Goal: Task Accomplishment & Management: Manage account settings

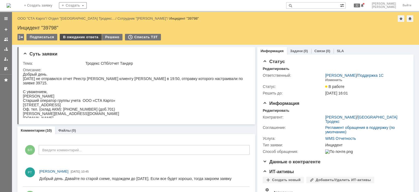
click at [74, 38] on div "В ожидание ответа" at bounding box center [81, 37] width 42 height 7
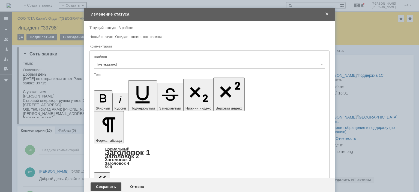
click at [100, 182] on div "Сохранить" at bounding box center [106, 186] width 31 height 9
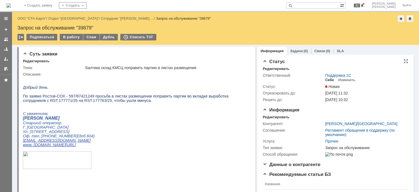
click at [325, 80] on div "Себе" at bounding box center [329, 80] width 9 height 4
click at [264, 117] on div "Редактировать" at bounding box center [276, 117] width 26 height 4
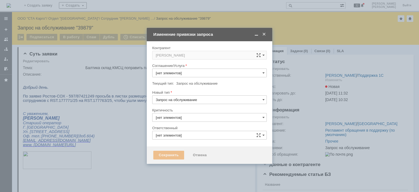
type input "3. Низкая"
type input "[PERSON_NAME]"
type input "Прочее"
type input "[не указано]"
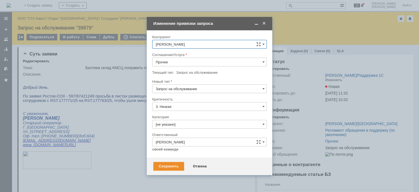
click at [188, 64] on input "Прочее" at bounding box center [209, 62] width 115 height 9
click at [192, 95] on div "WMS Приёмка" at bounding box center [209, 93] width 114 height 9
type input "WMS Приёмка"
click at [169, 167] on div "Сохранить" at bounding box center [168, 166] width 31 height 9
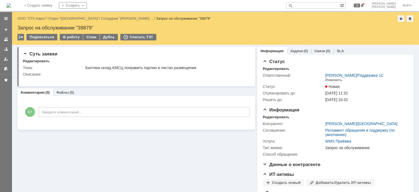
scroll to position [0, 0]
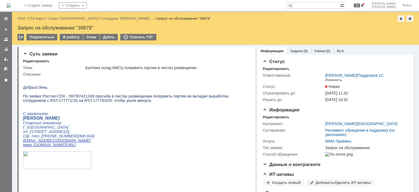
click at [68, 42] on div "Подписаться В работу Спам Дубль Списать ТЗТ" at bounding box center [215, 39] width 396 height 11
click at [66, 37] on div "В работу" at bounding box center [71, 37] width 23 height 7
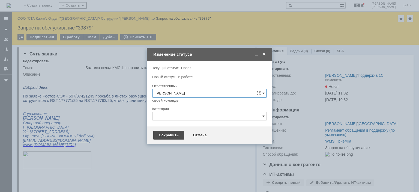
click at [161, 134] on div "Сохранить" at bounding box center [168, 135] width 31 height 9
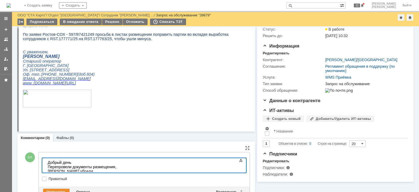
scroll to position [57, 0]
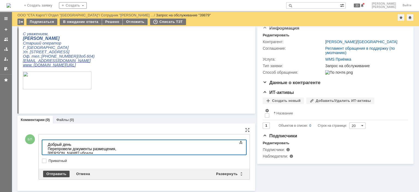
click at [59, 173] on div "Отправить" at bounding box center [56, 173] width 26 height 7
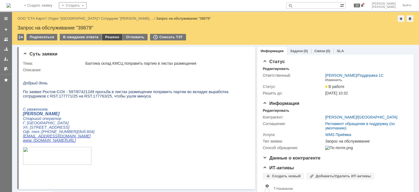
scroll to position [0, 0]
click at [107, 36] on div "Решено" at bounding box center [112, 37] width 21 height 7
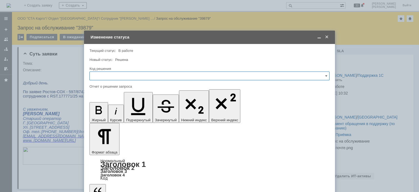
click at [106, 76] on input "text" at bounding box center [209, 75] width 240 height 9
click at [105, 148] on span "Решено" at bounding box center [209, 149] width 233 height 4
type input "Решено"
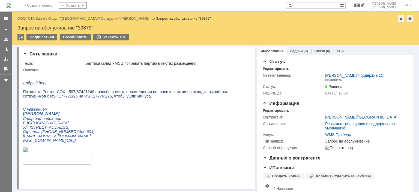
click at [36, 17] on link "ООО "СТА Карго"" at bounding box center [31, 18] width 29 height 4
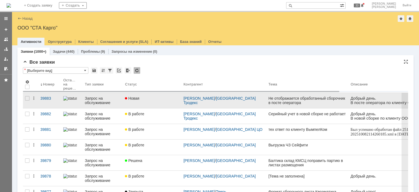
click at [151, 100] on div "Новая" at bounding box center [152, 98] width 54 height 4
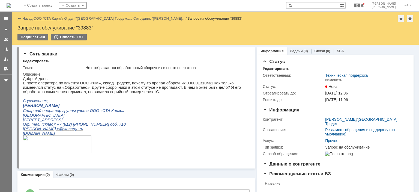
click at [50, 19] on link "ООО "СТА Карго"" at bounding box center [48, 18] width 29 height 4
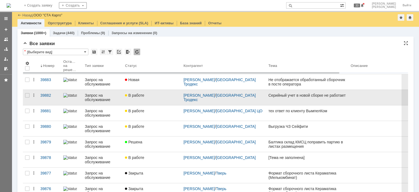
scroll to position [30, 0]
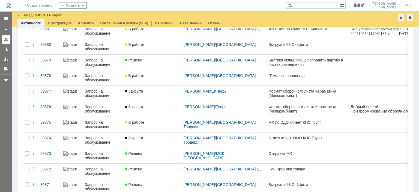
click at [5, 42] on link at bounding box center [6, 39] width 9 height 9
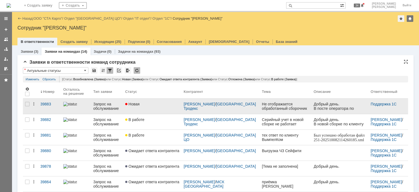
click at [151, 104] on div "Новая" at bounding box center [152, 104] width 54 height 4
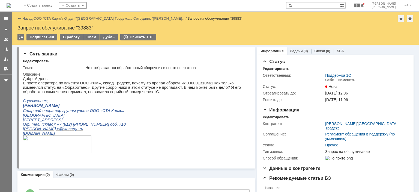
click at [45, 18] on link "ООО "СТА Карго"" at bounding box center [48, 18] width 29 height 4
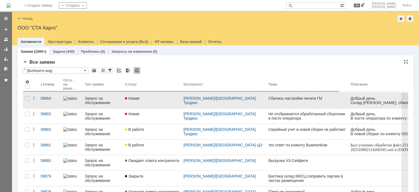
click at [160, 104] on link "Новая" at bounding box center [152, 100] width 58 height 15
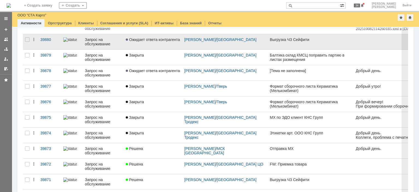
scroll to position [44, 0]
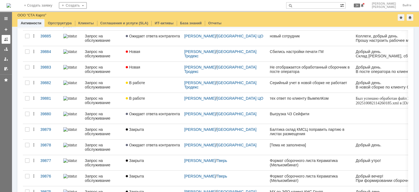
click at [9, 42] on link at bounding box center [6, 39] width 9 height 9
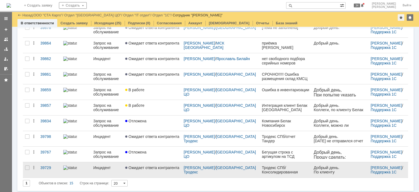
click at [159, 172] on link "Ожидает ответа контрагента" at bounding box center [152, 169] width 58 height 15
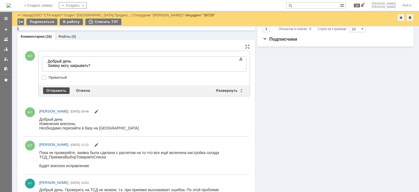
click at [50, 92] on div "Отправить" at bounding box center [56, 90] width 26 height 7
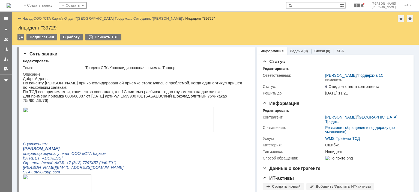
click at [44, 17] on link "ООО "СТА Карго"" at bounding box center [48, 18] width 29 height 4
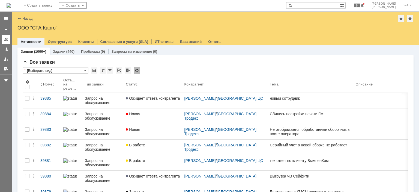
click at [8, 39] on div at bounding box center [6, 39] width 4 height 4
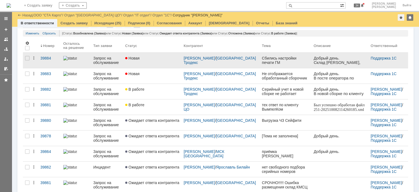
click at [151, 64] on link "Новая" at bounding box center [152, 60] width 58 height 15
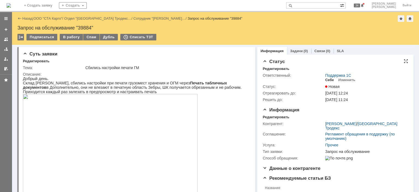
click at [325, 81] on div "Себе" at bounding box center [329, 80] width 9 height 4
click at [275, 118] on div "Редактировать" at bounding box center [276, 117] width 26 height 4
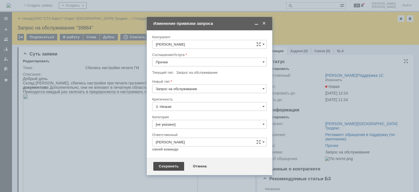
click at [166, 162] on div "Сохранить" at bounding box center [168, 166] width 31 height 9
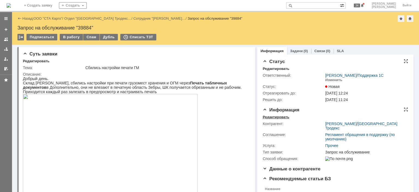
click at [266, 115] on div "Редактировать" at bounding box center [276, 117] width 26 height 4
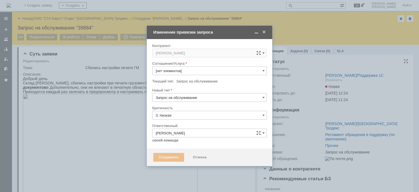
type input "Прочее"
type input "[не указано]"
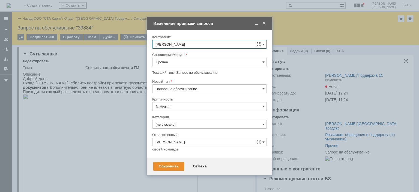
click at [196, 58] on input "Прочее" at bounding box center [209, 62] width 115 height 9
click at [188, 110] on span "WMS Прочее" at bounding box center [209, 111] width 107 height 4
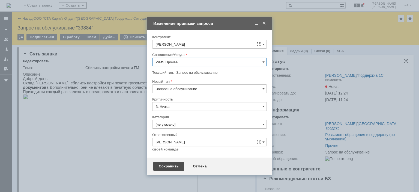
click at [167, 166] on div "Сохранить" at bounding box center [168, 166] width 31 height 9
type input "WMS Прочее"
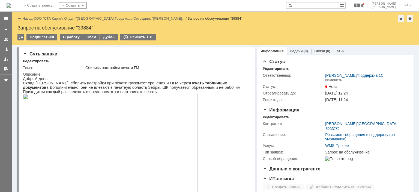
click at [73, 38] on div "В работу" at bounding box center [71, 37] width 23 height 7
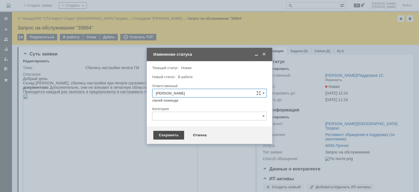
click at [166, 134] on div "Сохранить" at bounding box center [168, 135] width 31 height 9
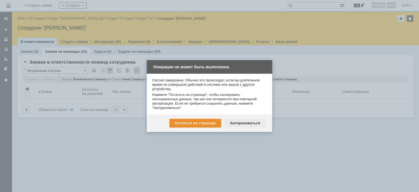
click at [232, 119] on div "Авторизоваться" at bounding box center [245, 123] width 41 height 9
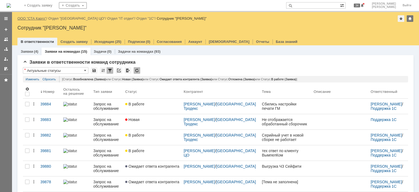
click at [39, 17] on link "ООО "СТА Карго"" at bounding box center [31, 18] width 29 height 4
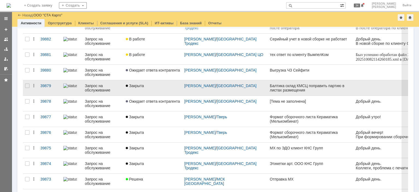
scroll to position [82, 0]
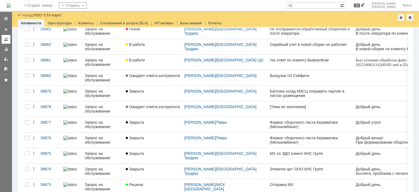
click at [10, 42] on div at bounding box center [6, 43] width 12 height 60
click at [10, 41] on link at bounding box center [6, 39] width 9 height 9
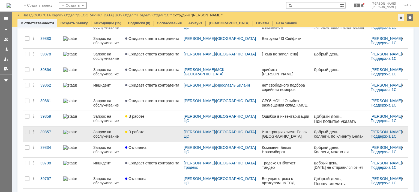
click at [267, 136] on div "Интеграция клиент Белак Новосибирск" at bounding box center [285, 134] width 47 height 9
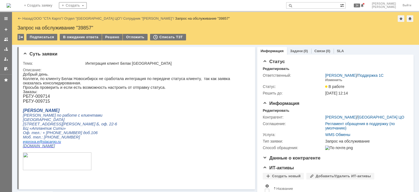
click at [83, 28] on div "Запрос на обслуживание "39857"" at bounding box center [215, 27] width 396 height 5
copy div "39857"
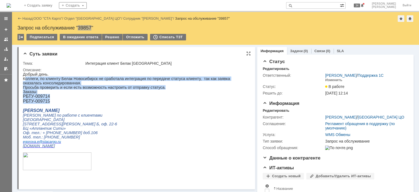
drag, startPoint x: 54, startPoint y: 102, endPoint x: 25, endPoint y: 78, distance: 38.1
click at [25, 78] on div "Добрый день. Коллеги, по клиенту Белак Новосибирск не сработала интеграция по п…" at bounding box center [134, 123] width 223 height 103
copy div "оллеги, по клиенту Белак Новосибирск не сработала интеграция по передаче статус…"
click at [143, 97] on p "РБТУ-009714" at bounding box center [134, 96] width 223 height 5
drag, startPoint x: 53, startPoint y: 103, endPoint x: 23, endPoint y: 80, distance: 38.0
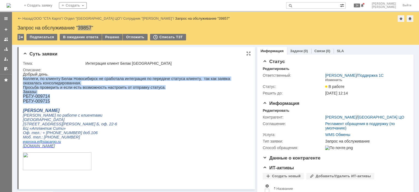
click at [23, 80] on div "Добрый день. Коллеги, по клиенту Белак Новосибирск не сработала интеграция по п…" at bounding box center [134, 123] width 223 height 103
copy div "Коллеги, по клиенту Белак Новосибирск не сработала интеграция по передаче стату…"
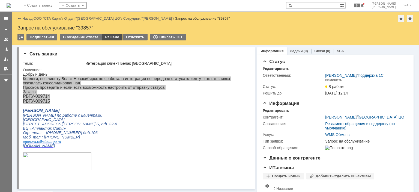
click at [115, 37] on div "Решено" at bounding box center [112, 37] width 21 height 7
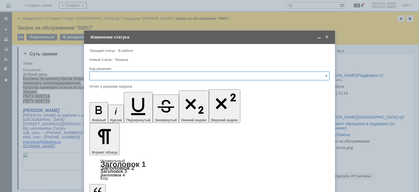
click at [132, 79] on input "text" at bounding box center [209, 75] width 240 height 9
click at [109, 113] on span "JIRA" at bounding box center [209, 113] width 233 height 4
type input "JIRA"
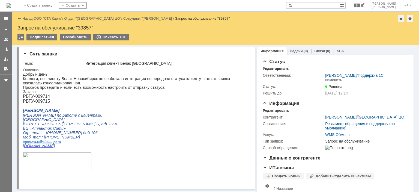
scroll to position [0, 0]
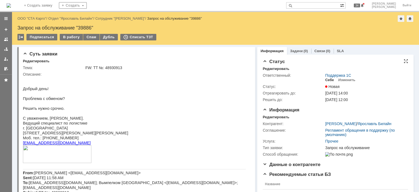
click at [330, 81] on div "Себе" at bounding box center [329, 80] width 9 height 4
click at [276, 118] on div "Редактировать" at bounding box center [276, 117] width 26 height 4
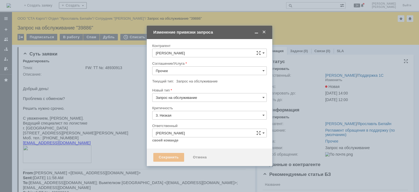
type input "[не указано]"
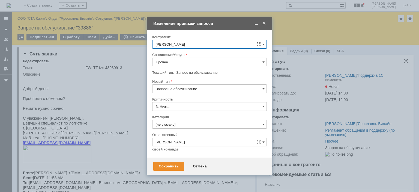
click at [189, 64] on input "Прочее" at bounding box center [209, 62] width 115 height 9
click at [192, 88] on span "WMS Обмены" at bounding box center [209, 89] width 107 height 4
type input "WMS Обмены"
click at [191, 87] on input "Запрос на обслуживание" at bounding box center [209, 88] width 115 height 9
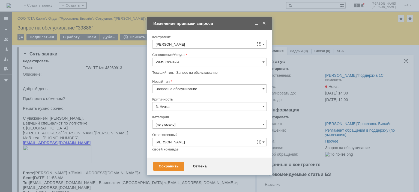
click at [170, 114] on div "Инцидент" at bounding box center [209, 116] width 114 height 9
type input "Инцидент"
click at [167, 166] on div "Сохранить" at bounding box center [168, 166] width 31 height 9
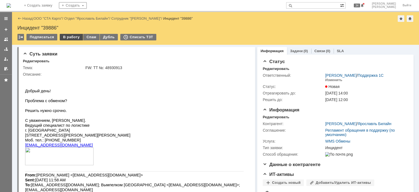
click at [73, 37] on div "В работу" at bounding box center [71, 37] width 23 height 7
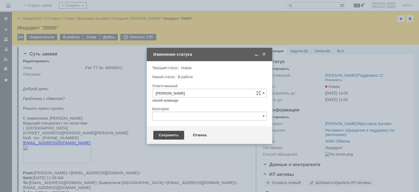
click at [168, 138] on div "Сохранить" at bounding box center [168, 135] width 31 height 9
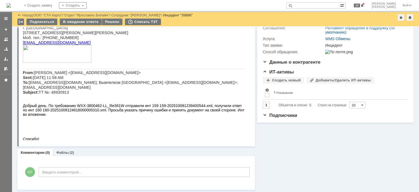
scroll to position [77, 0]
drag, startPoint x: 65, startPoint y: 151, endPoint x: 71, endPoint y: 155, distance: 7.6
click at [65, 151] on link "Файлы" at bounding box center [62, 152] width 13 height 4
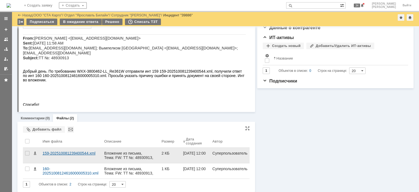
scroll to position [113, 0]
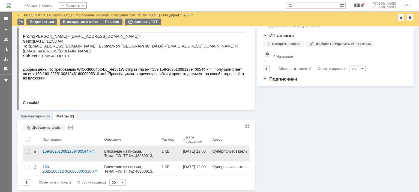
click at [82, 150] on div "159-202510081239400544.xml" at bounding box center [71, 151] width 57 height 4
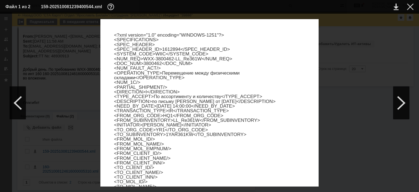
scroll to position [147, 0]
click at [408, 6] on div at bounding box center [410, 7] width 7 height 7
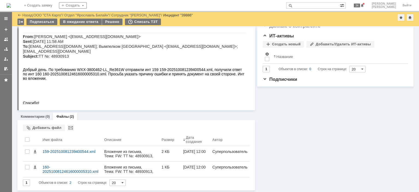
scroll to position [113, 0]
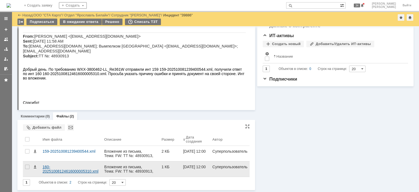
click at [61, 173] on div "160-20251008124616000005310.xml" at bounding box center [71, 168] width 62 height 15
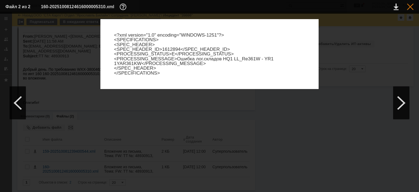
click at [407, 7] on div at bounding box center [410, 7] width 7 height 7
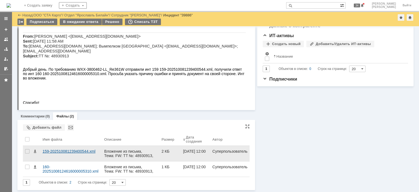
click at [61, 154] on div "159-202510081239400544.xml" at bounding box center [71, 153] width 62 height 15
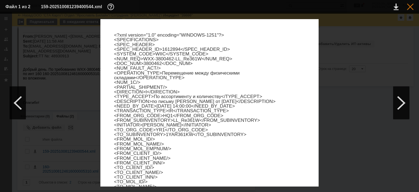
click at [410, 9] on div at bounding box center [410, 7] width 7 height 7
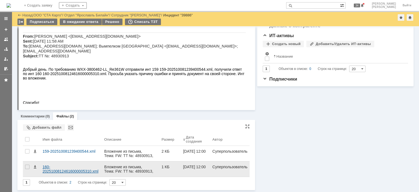
click at [80, 170] on div "160-20251008124616000005310.xml" at bounding box center [71, 168] width 57 height 9
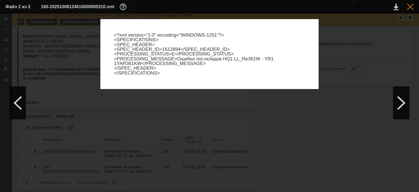
click at [411, 7] on div at bounding box center [410, 7] width 7 height 7
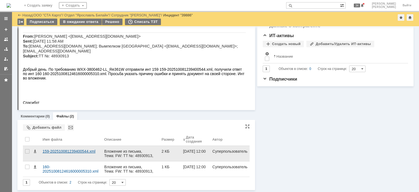
click at [85, 148] on div "159-202510081239400544.xml" at bounding box center [71, 153] width 62 height 15
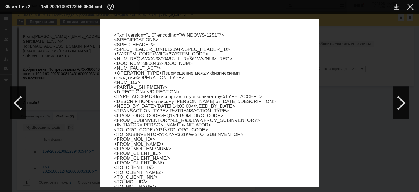
scroll to position [346, 0]
click at [411, 8] on div at bounding box center [410, 7] width 7 height 7
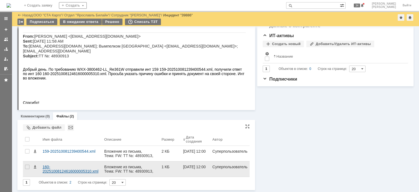
click at [62, 172] on div "160-20251008124616000005310.xml" at bounding box center [71, 168] width 57 height 9
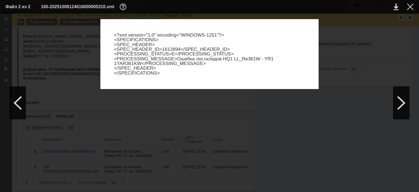
click at [168, 47] on p "<?xml version="1.0" encoding="WINDOWS-1251"?> <SPECIFICATIONS> <SPEC_HEADER> <S…" at bounding box center [209, 54] width 191 height 43
drag, startPoint x: 176, startPoint y: 48, endPoint x: 157, endPoint y: 50, distance: 18.4
click at [157, 50] on p "<?xml version="1.0" encoding="WINDOWS-1251"?> <SPECIFICATIONS> <SPEC_HEADER> <S…" at bounding box center [209, 54] width 191 height 43
copy p "1612894"
drag, startPoint x: 412, startPoint y: 7, endPoint x: 353, endPoint y: 28, distance: 62.5
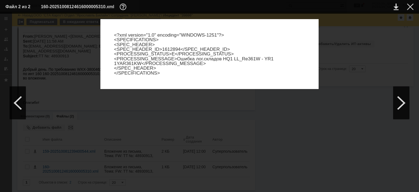
click at [412, 7] on div at bounding box center [410, 7] width 7 height 7
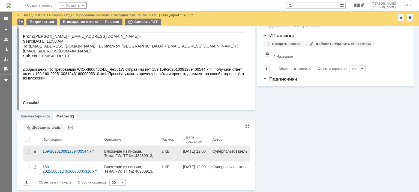
click at [65, 150] on div "159-202510081239400544.xml" at bounding box center [71, 151] width 57 height 4
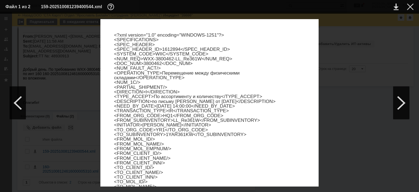
drag, startPoint x: 159, startPoint y: 63, endPoint x: 142, endPoint y: 62, distance: 17.7
copy p "3800462"
click at [410, 6] on div at bounding box center [410, 7] width 7 height 7
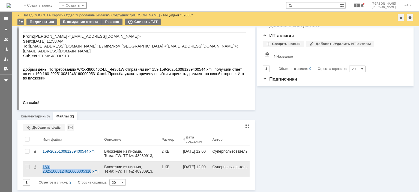
drag, startPoint x: 40, startPoint y: 166, endPoint x: 92, endPoint y: 172, distance: 51.9
click at [92, 172] on tr "160-20251008124616000005310.xml Вложение из письма, Тема: FW: TT №: 48930913, О…" at bounding box center [136, 169] width 227 height 16
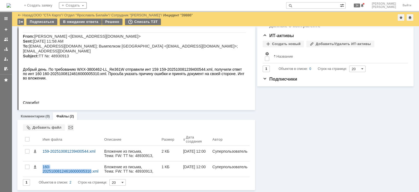
copy tr "160-20251008124616000005310"
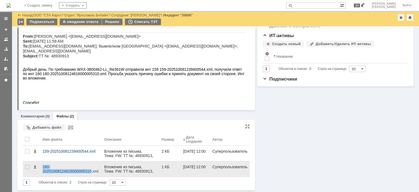
click at [39, 164] on td at bounding box center [36, 169] width 9 height 16
click at [38, 166] on div at bounding box center [36, 168] width 7 height 15
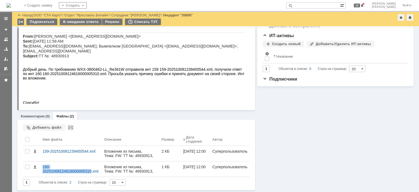
drag, startPoint x: 38, startPoint y: 166, endPoint x: 15, endPoint y: 157, distance: 24.8
click at [92, 173] on tr "160-20251008124616000005310.xml Вложение из письма, Тема: FW: TT №: 48930913, О…" at bounding box center [136, 169] width 227 height 16
copy tr "160-20251008124616000005310"
drag, startPoint x: 340, startPoint y: 162, endPoint x: 302, endPoint y: 161, distance: 38.5
click at [340, 162] on div "Информация Задачи (0) Связи (0) SLA Статус Редактировать Ответственный: [PERSON…" at bounding box center [334, 51] width 158 height 277
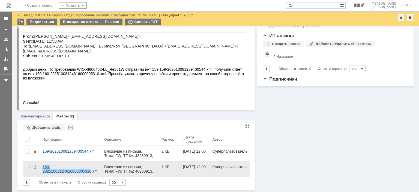
drag, startPoint x: 40, startPoint y: 165, endPoint x: 91, endPoint y: 173, distance: 51.7
click at [91, 173] on tr "160-20251008124616000005310.xml Вложение из письма, Тема: FW: TT №: 48930913, О…" at bounding box center [136, 169] width 227 height 16
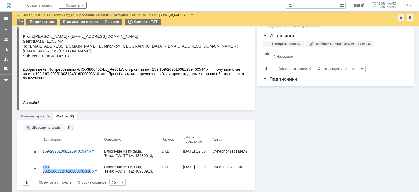
copy tr "160-20251008124616000005310"
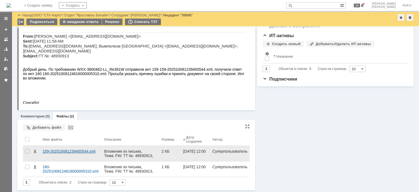
click at [74, 155] on div "159-202510081239400544.xml" at bounding box center [71, 153] width 62 height 15
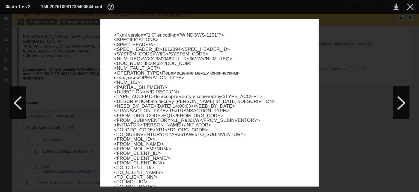
scroll to position [0, 0]
drag, startPoint x: 193, startPoint y: 119, endPoint x: 168, endPoint y: 120, distance: 24.3
copy p "LL_Re361W"
click at [409, 4] on div at bounding box center [410, 7] width 7 height 7
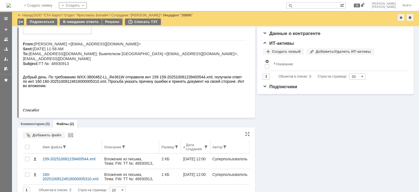
scroll to position [113, 0]
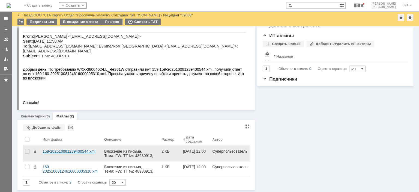
click at [57, 150] on div "159-202510081239400544.xml" at bounding box center [71, 151] width 57 height 4
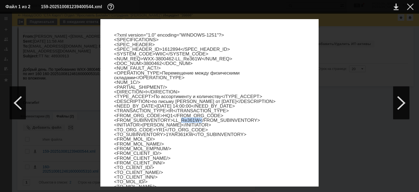
drag, startPoint x: 170, startPoint y: 119, endPoint x: 189, endPoint y: 119, distance: 19.6
drag, startPoint x: 186, startPoint y: 134, endPoint x: 162, endPoint y: 135, distance: 24.0
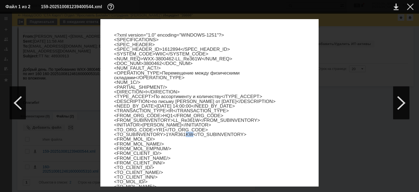
drag, startPoint x: 181, startPoint y: 133, endPoint x: 176, endPoint y: 134, distance: 5.7
drag, startPoint x: 194, startPoint y: 119, endPoint x: 167, endPoint y: 120, distance: 26.5
copy p "LL_Re361W"
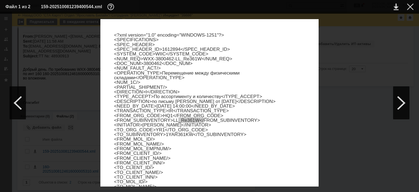
scroll to position [319, 0]
drag, startPoint x: 183, startPoint y: 160, endPoint x: 195, endPoint y: 160, distance: 11.7
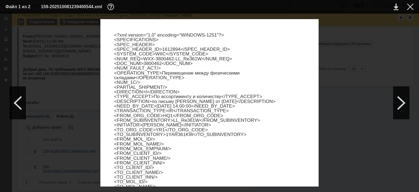
scroll to position [0, 0]
click at [410, 10] on td at bounding box center [406, 7] width 15 height 8
click at [411, 7] on div at bounding box center [410, 7] width 7 height 7
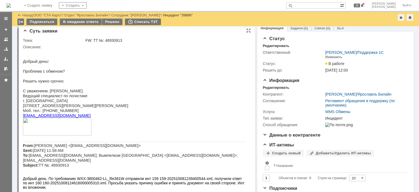
scroll to position [113, 0]
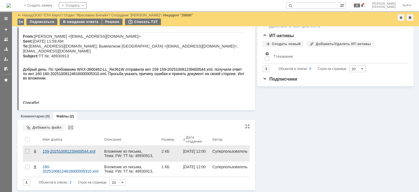
click at [56, 149] on div "159-202510081239400544.xml" at bounding box center [71, 151] width 57 height 4
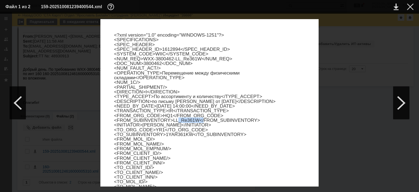
drag, startPoint x: 191, startPoint y: 118, endPoint x: 169, endPoint y: 119, distance: 22.7
copy p "LL_Re361W"
drag, startPoint x: 187, startPoint y: 134, endPoint x: 161, endPoint y: 134, distance: 26.7
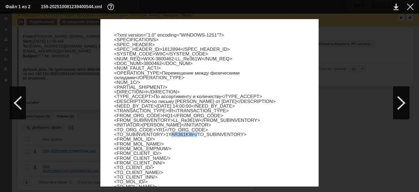
copy p "1YAR361KW"
click at [412, 5] on div at bounding box center [410, 7] width 7 height 7
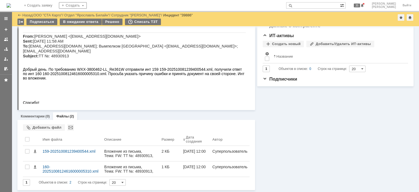
scroll to position [0, 0]
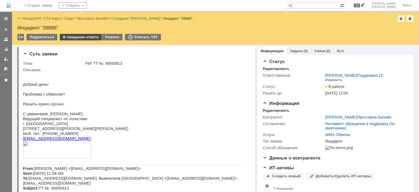
click at [78, 37] on div "В ожидание ответа" at bounding box center [81, 37] width 42 height 7
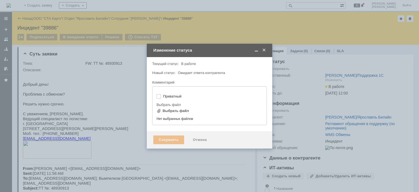
type input "[не указано]"
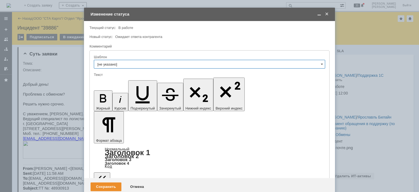
drag, startPoint x: 132, startPoint y: 1508, endPoint x: 116, endPoint y: 1508, distance: 15.6
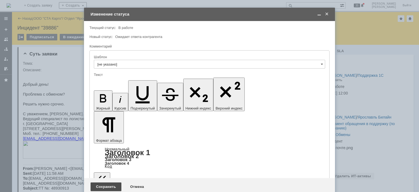
click at [103, 182] on div "Сохранить" at bounding box center [106, 186] width 31 height 9
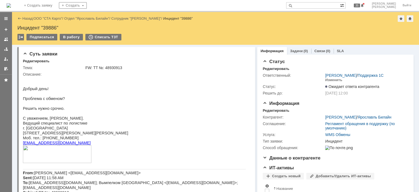
scroll to position [0, 0]
